Goal: Information Seeking & Learning: Learn about a topic

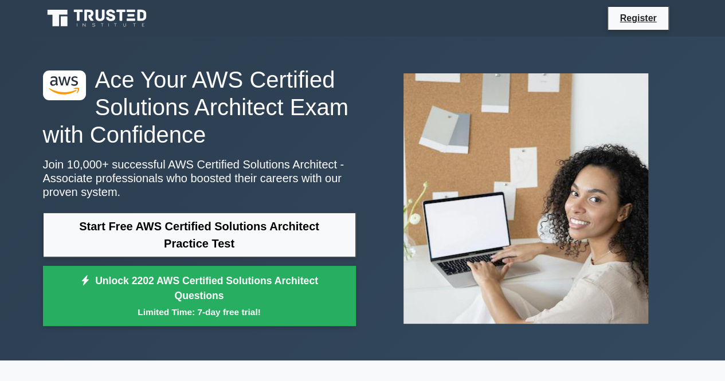
scroll to position [20, 0]
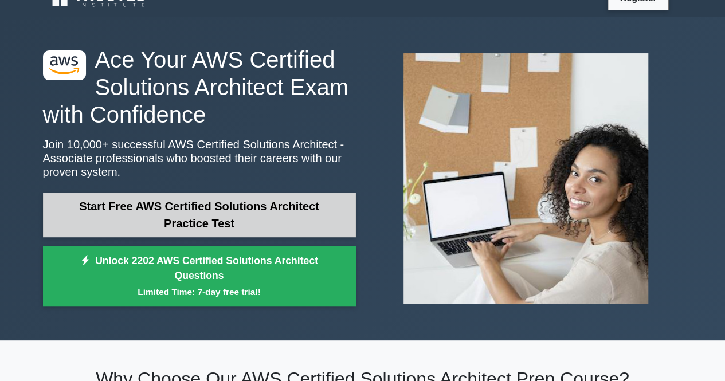
click at [206, 213] on link "Start Free AWS Certified Solutions Architect Practice Test" at bounding box center [199, 215] width 313 height 45
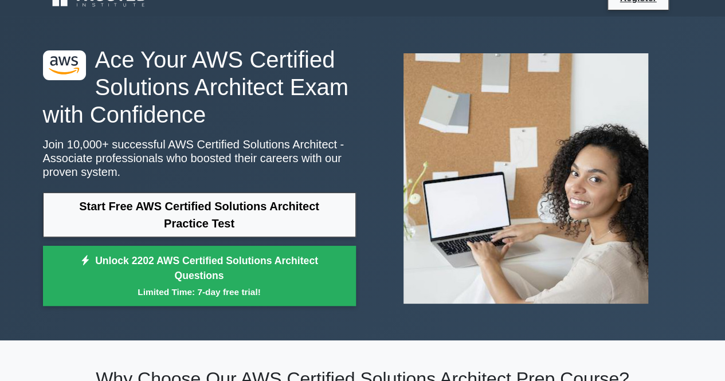
scroll to position [0, 0]
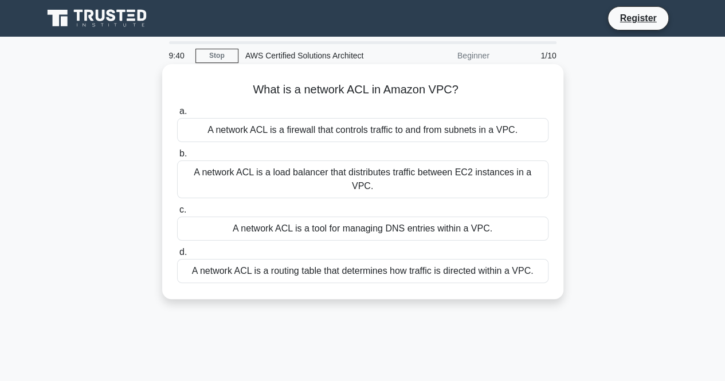
click at [315, 170] on div "A network ACL is a load balancer that distributes traffic between EC2 instances…" at bounding box center [363, 180] width 372 height 38
click at [177, 158] on input "b. A network ACL is a load balancer that distributes traffic between EC2 instan…" at bounding box center [177, 153] width 0 height 7
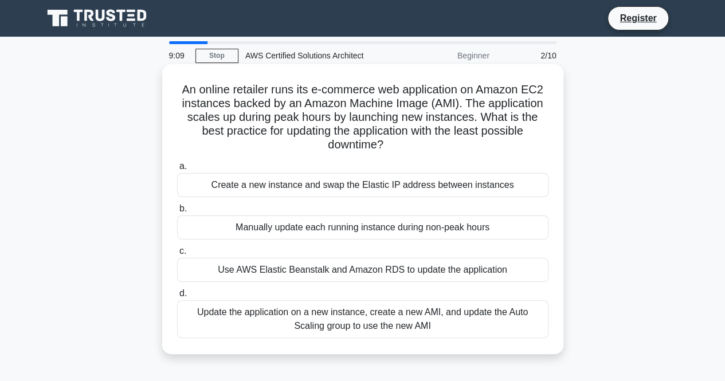
click at [351, 320] on div "Update the application on a new instance, create a new AMI, and update the Auto…" at bounding box center [363, 319] width 372 height 38
click at [177, 298] on input "d. Update the application on a new instance, create a new AMI, and update the A…" at bounding box center [177, 293] width 0 height 7
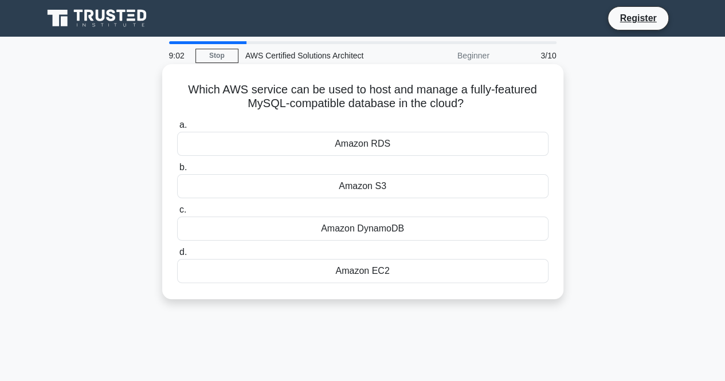
click at [388, 145] on div "Amazon RDS" at bounding box center [363, 144] width 372 height 24
click at [177, 129] on input "a. Amazon RDS" at bounding box center [177, 125] width 0 height 7
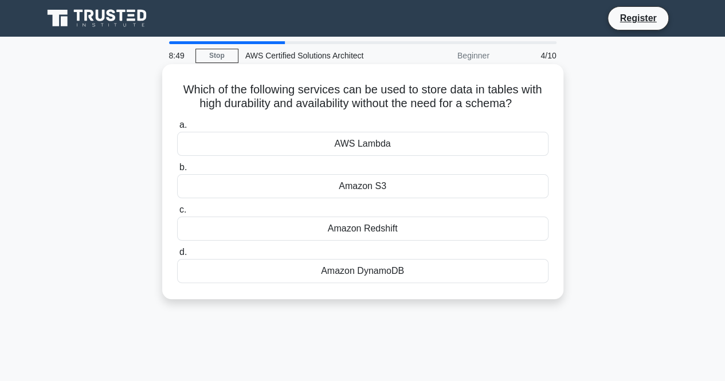
click at [358, 272] on div "Amazon DynamoDB" at bounding box center [363, 271] width 372 height 24
click at [177, 256] on input "d. Amazon DynamoDB" at bounding box center [177, 252] width 0 height 7
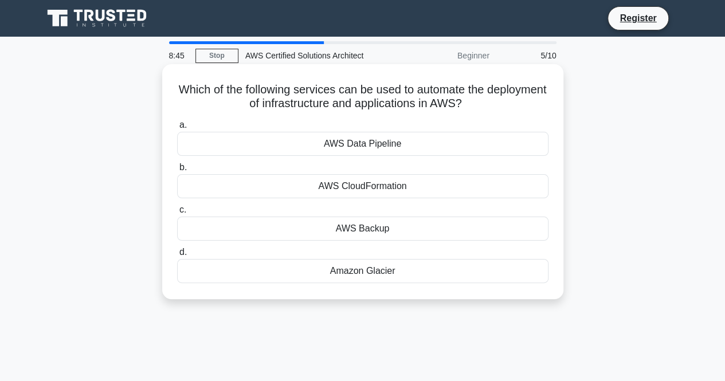
click at [380, 196] on div "AWS CloudFormation" at bounding box center [363, 186] width 372 height 24
click at [177, 171] on input "b. AWS CloudFormation" at bounding box center [177, 167] width 0 height 7
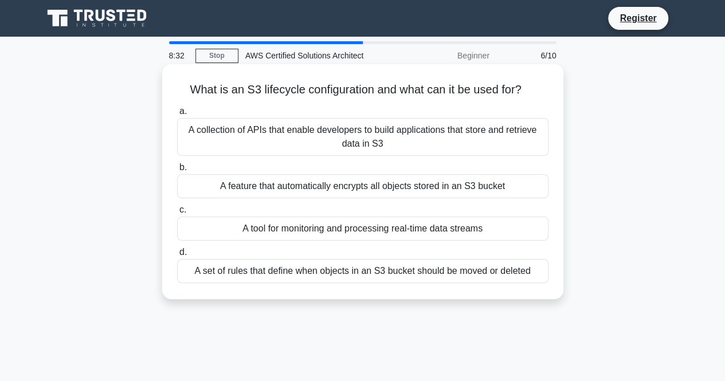
click at [306, 272] on div "A set of rules that define when objects in an S3 bucket should be moved or dele…" at bounding box center [363, 271] width 372 height 24
click at [177, 256] on input "d. A set of rules that define when objects in an S3 bucket should be moved or d…" at bounding box center [177, 252] width 0 height 7
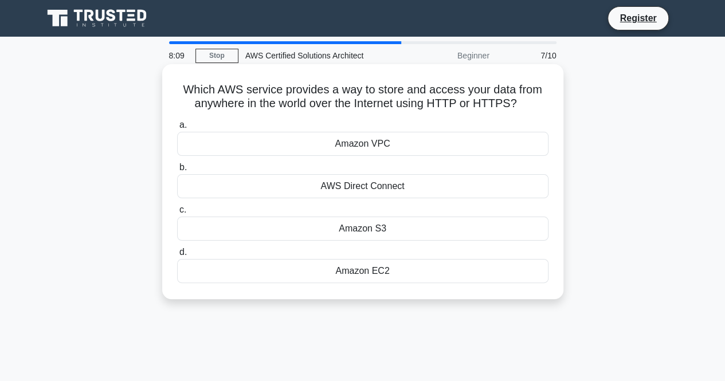
click at [384, 229] on div "Amazon S3" at bounding box center [363, 229] width 372 height 24
click at [177, 214] on input "c. Amazon S3" at bounding box center [177, 209] width 0 height 7
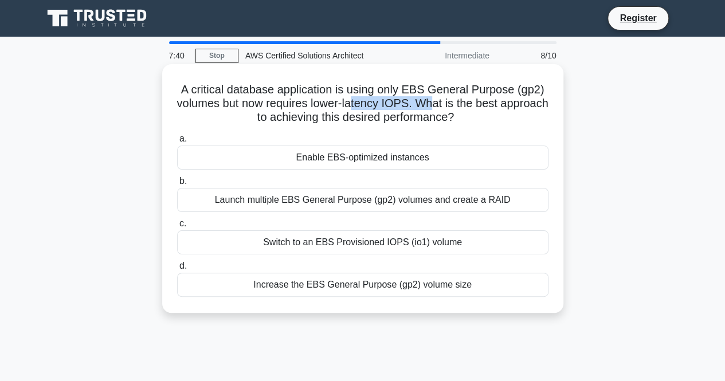
drag, startPoint x: 381, startPoint y: 99, endPoint x: 458, endPoint y: 99, distance: 76.8
click at [458, 99] on h5 "A critical database application is using only EBS General Purpose (gp2) volumes…" at bounding box center [363, 104] width 374 height 42
click at [413, 159] on div "Enable EBS-optimized instances" at bounding box center [363, 158] width 372 height 24
click at [177, 143] on input "a. Enable EBS-optimized instances" at bounding box center [177, 138] width 0 height 7
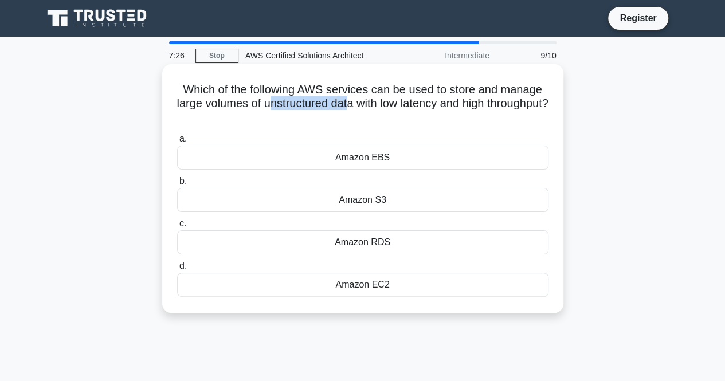
drag, startPoint x: 302, startPoint y: 105, endPoint x: 378, endPoint y: 102, distance: 76.3
click at [378, 102] on h5 "Which of the following AWS services can be used to store and manage large volum…" at bounding box center [363, 104] width 374 height 42
click at [388, 161] on div "Amazon EBS" at bounding box center [363, 158] width 372 height 24
click at [177, 143] on input "a. Amazon EBS" at bounding box center [177, 138] width 0 height 7
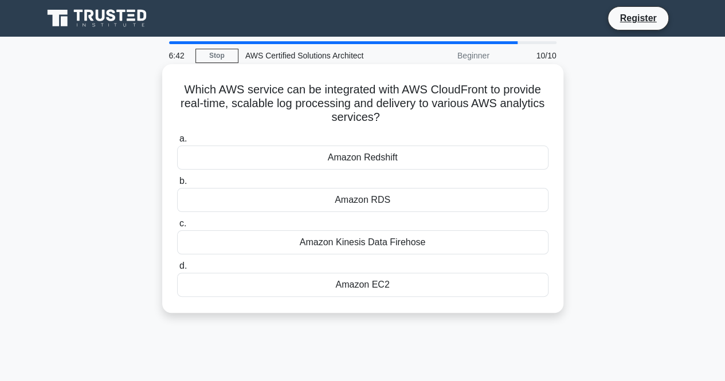
click at [376, 238] on div "Amazon Kinesis Data Firehose" at bounding box center [363, 242] width 372 height 24
click at [177, 228] on input "c. Amazon Kinesis Data Firehose" at bounding box center [177, 223] width 0 height 7
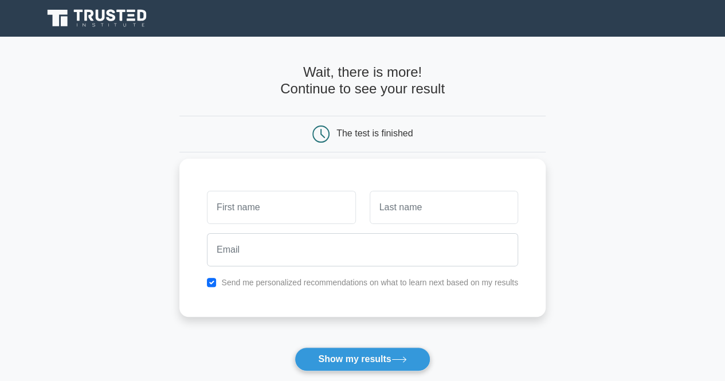
click at [348, 217] on input "text" at bounding box center [281, 207] width 149 height 33
type input "Marcus"
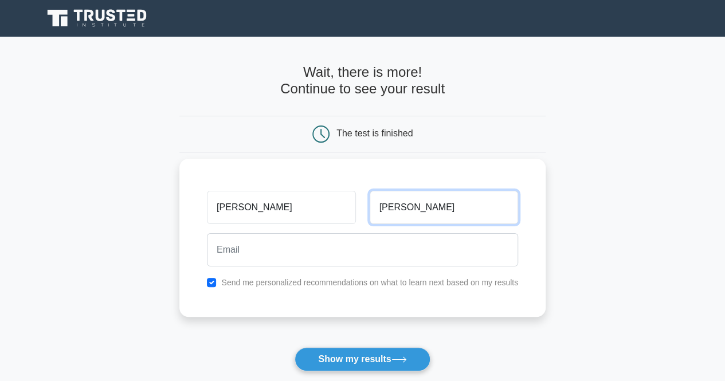
type input "Peterson"
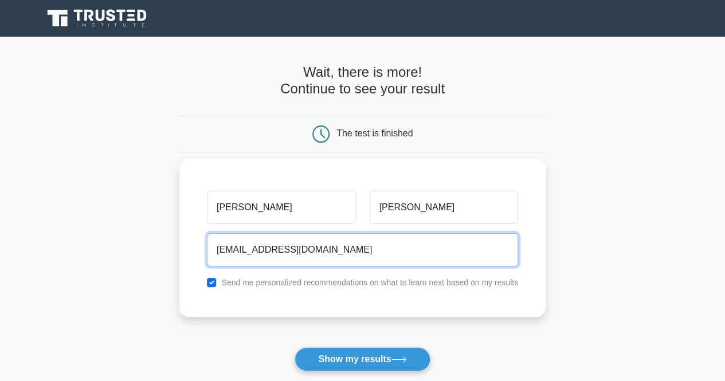
type input "petersonm3394@gmail.com"
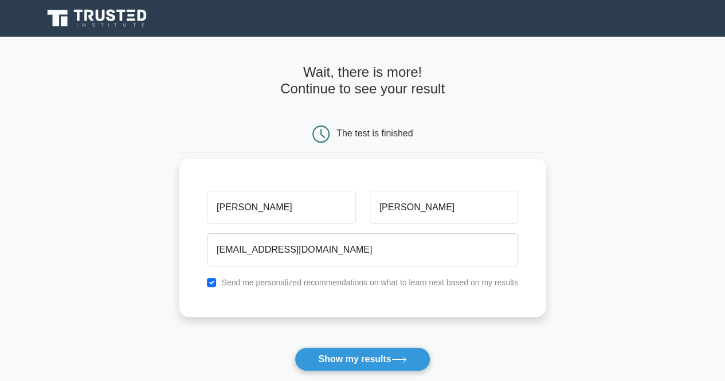
click at [295, 347] on button "Show my results" at bounding box center [362, 359] width 135 height 24
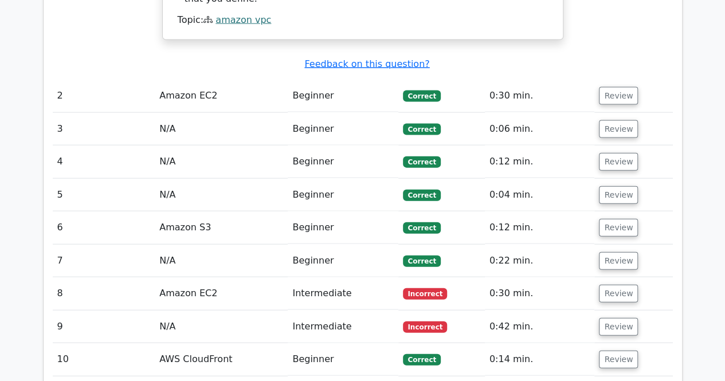
scroll to position [1209, 0]
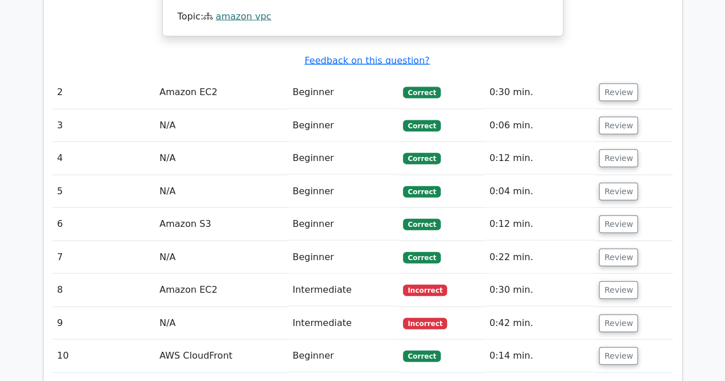
click at [228, 307] on td "N/A" at bounding box center [221, 323] width 133 height 33
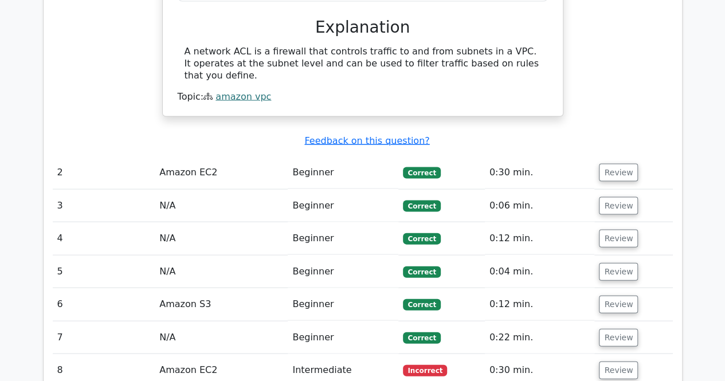
scroll to position [1213, 0]
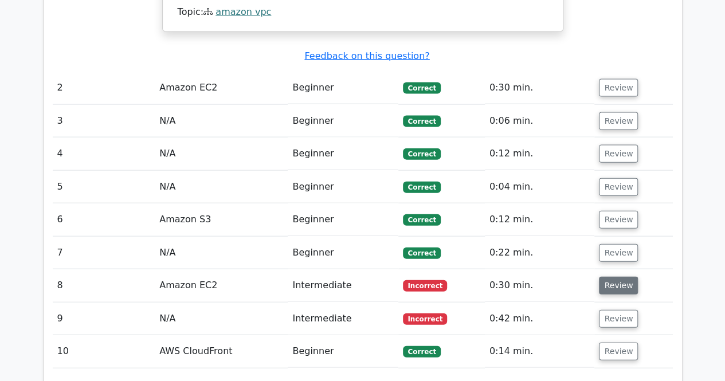
click at [621, 277] on button "Review" at bounding box center [618, 286] width 39 height 18
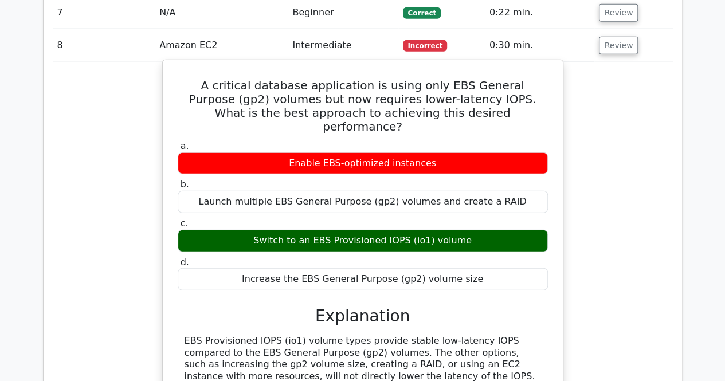
scroll to position [1454, 0]
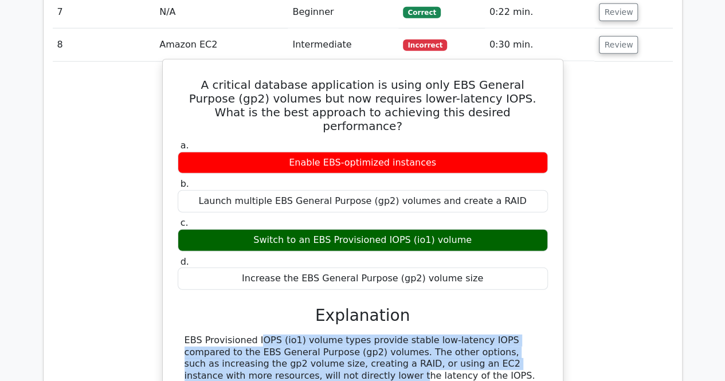
drag, startPoint x: 185, startPoint y: 254, endPoint x: 525, endPoint y: 275, distance: 341.2
click at [525, 335] on div "EBS Provisioned IOPS (io1) volume types provide stable low-latency IOPS compare…" at bounding box center [363, 359] width 357 height 48
drag, startPoint x: 267, startPoint y: 153, endPoint x: 470, endPoint y: 158, distance: 203.6
click at [470, 229] on div "Switch to an EBS Provisioned IOPS (io1) volume" at bounding box center [363, 240] width 370 height 22
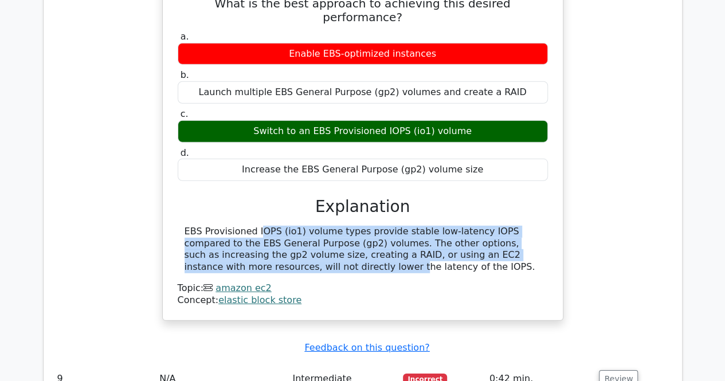
scroll to position [1583, 0]
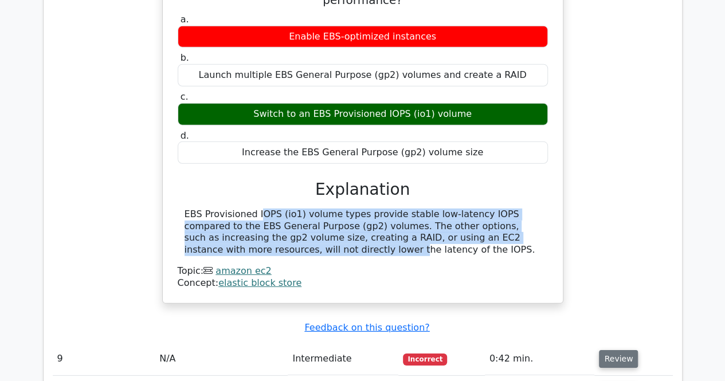
click at [623, 350] on button "Review" at bounding box center [618, 359] width 39 height 18
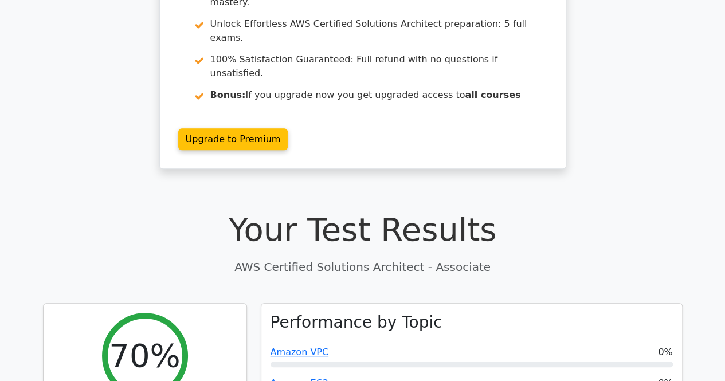
scroll to position [58, 0]
